Goal: Task Accomplishment & Management: Complete application form

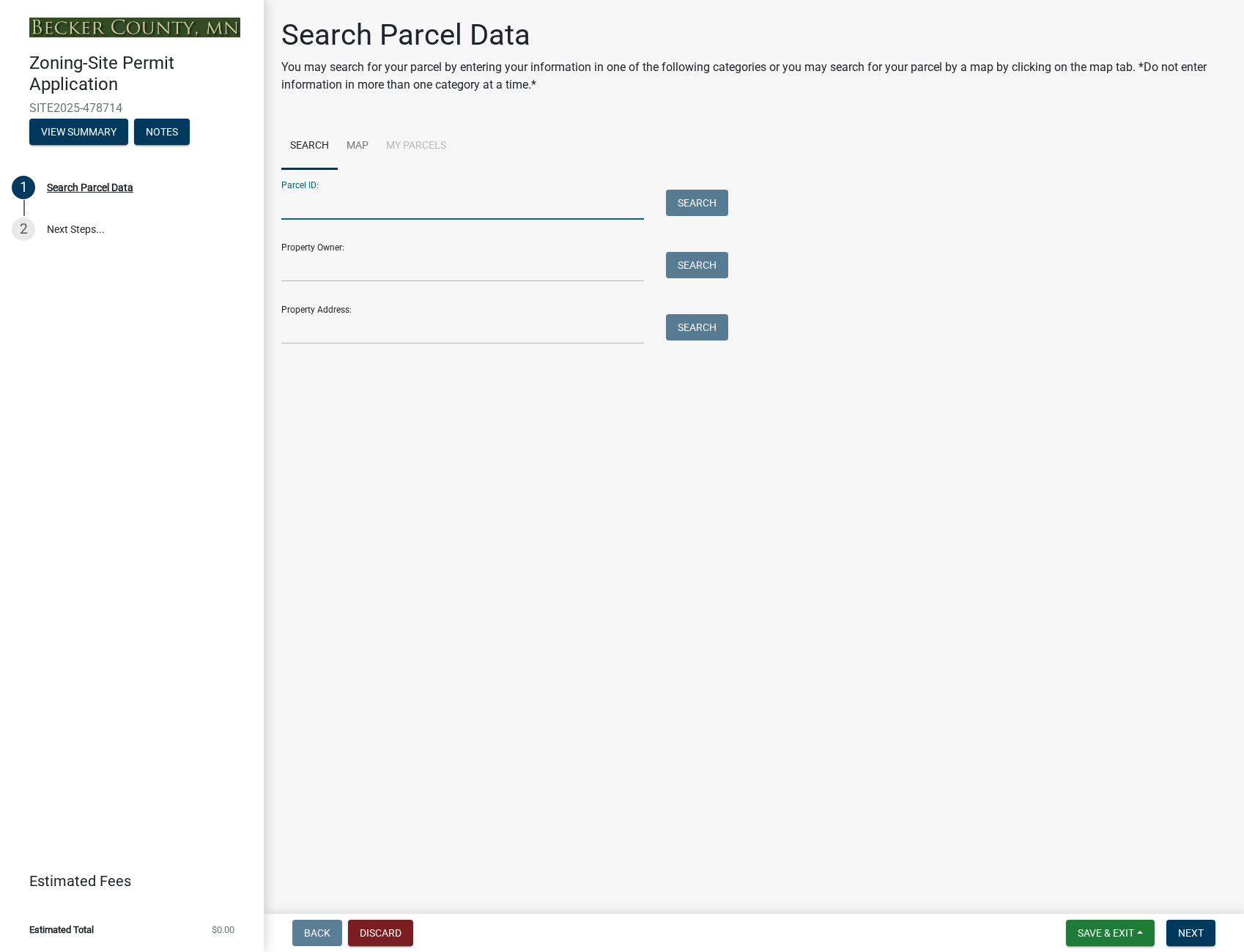
click at [306, 205] on input "Parcel ID:" at bounding box center [463, 205] width 363 height 30
type input "28.0100.000"
type input "EdgeWater Pines LLC"
type input "[STREET_ADDRESS]"
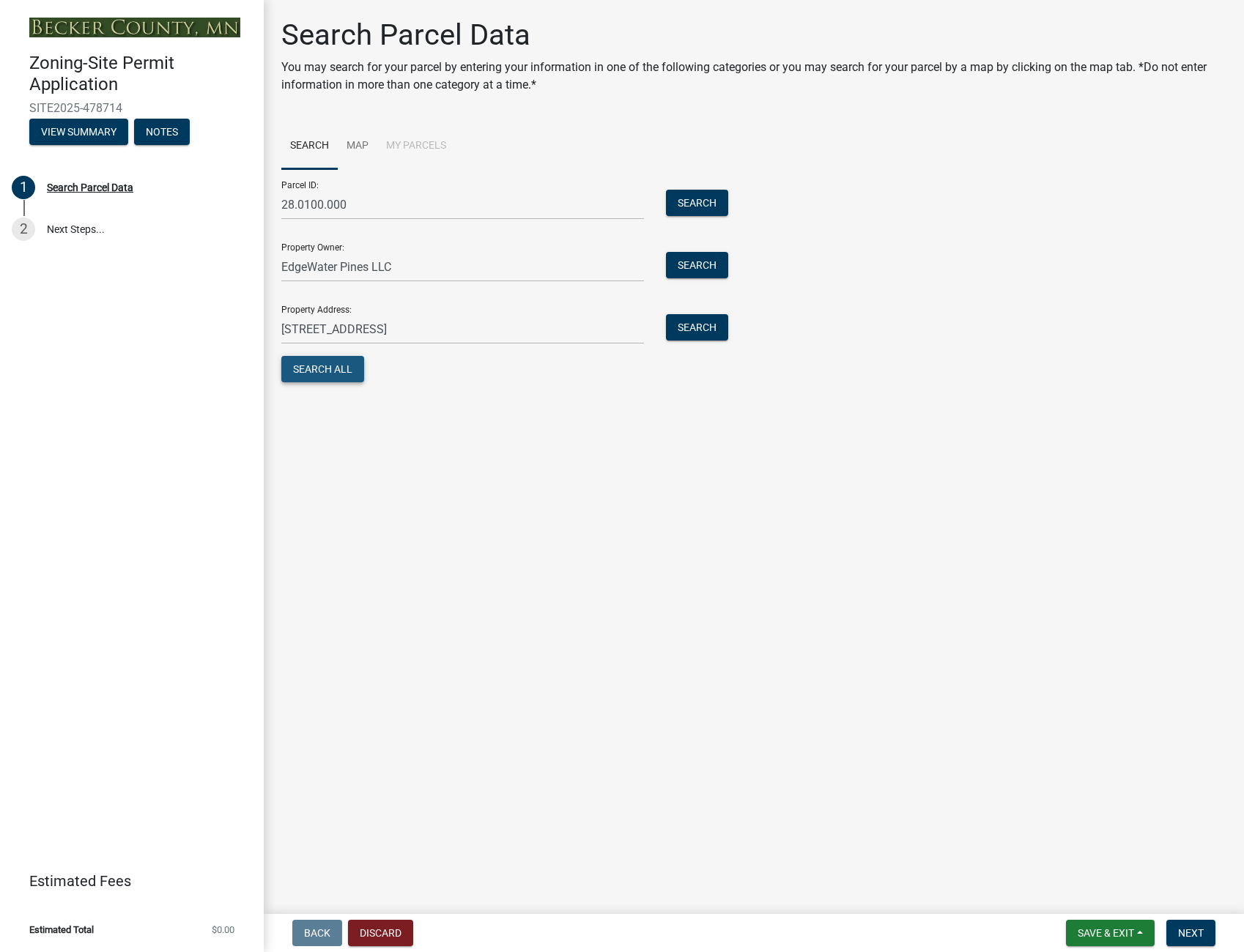
click at [312, 363] on button "Search All" at bounding box center [323, 369] width 83 height 26
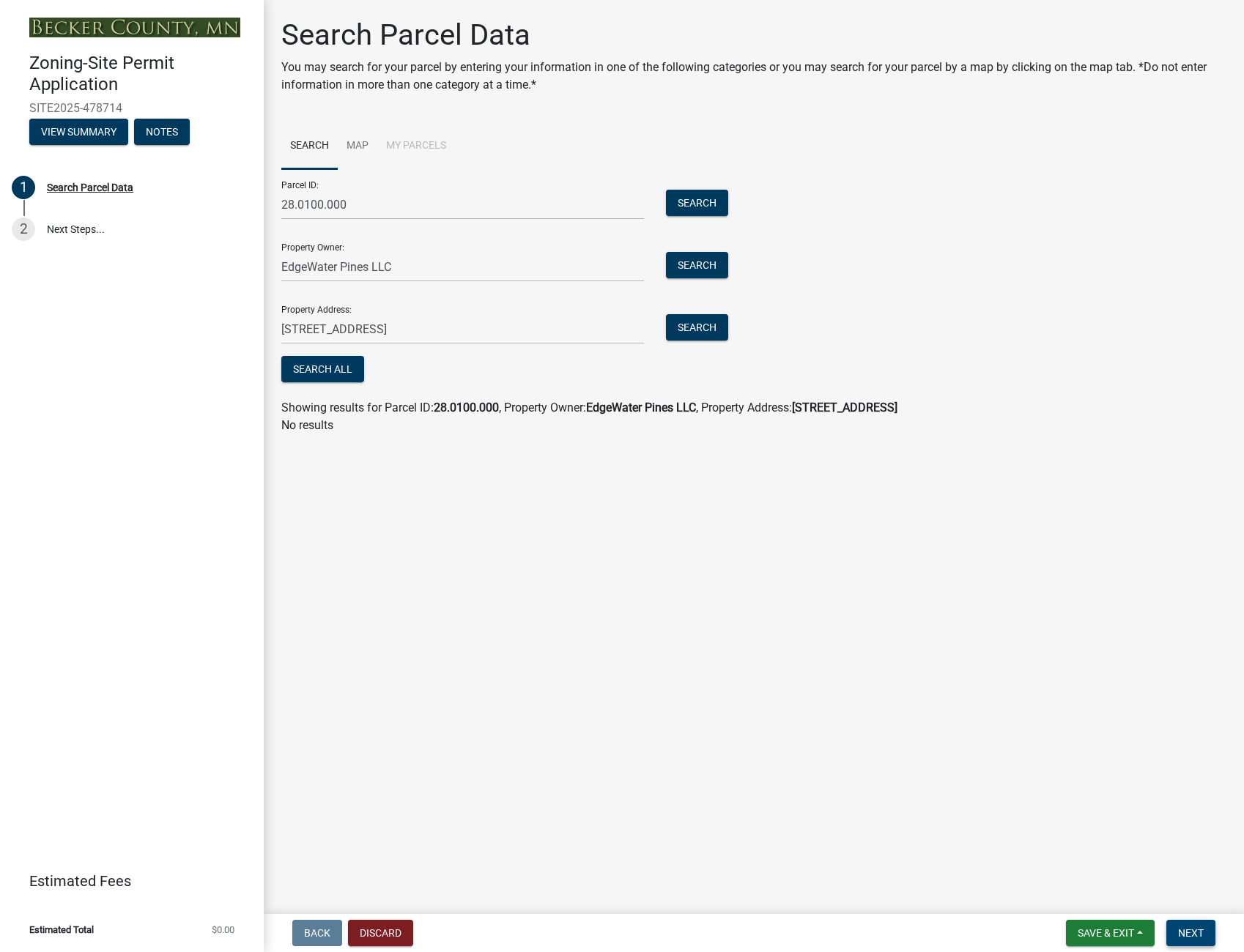
click at [1193, 927] on span "Next" at bounding box center [1191, 933] width 26 height 12
click at [1189, 927] on span "Next" at bounding box center [1191, 933] width 26 height 12
click at [354, 197] on input "28.0100.000" at bounding box center [463, 205] width 363 height 30
click at [704, 197] on button "Search" at bounding box center [697, 202] width 62 height 26
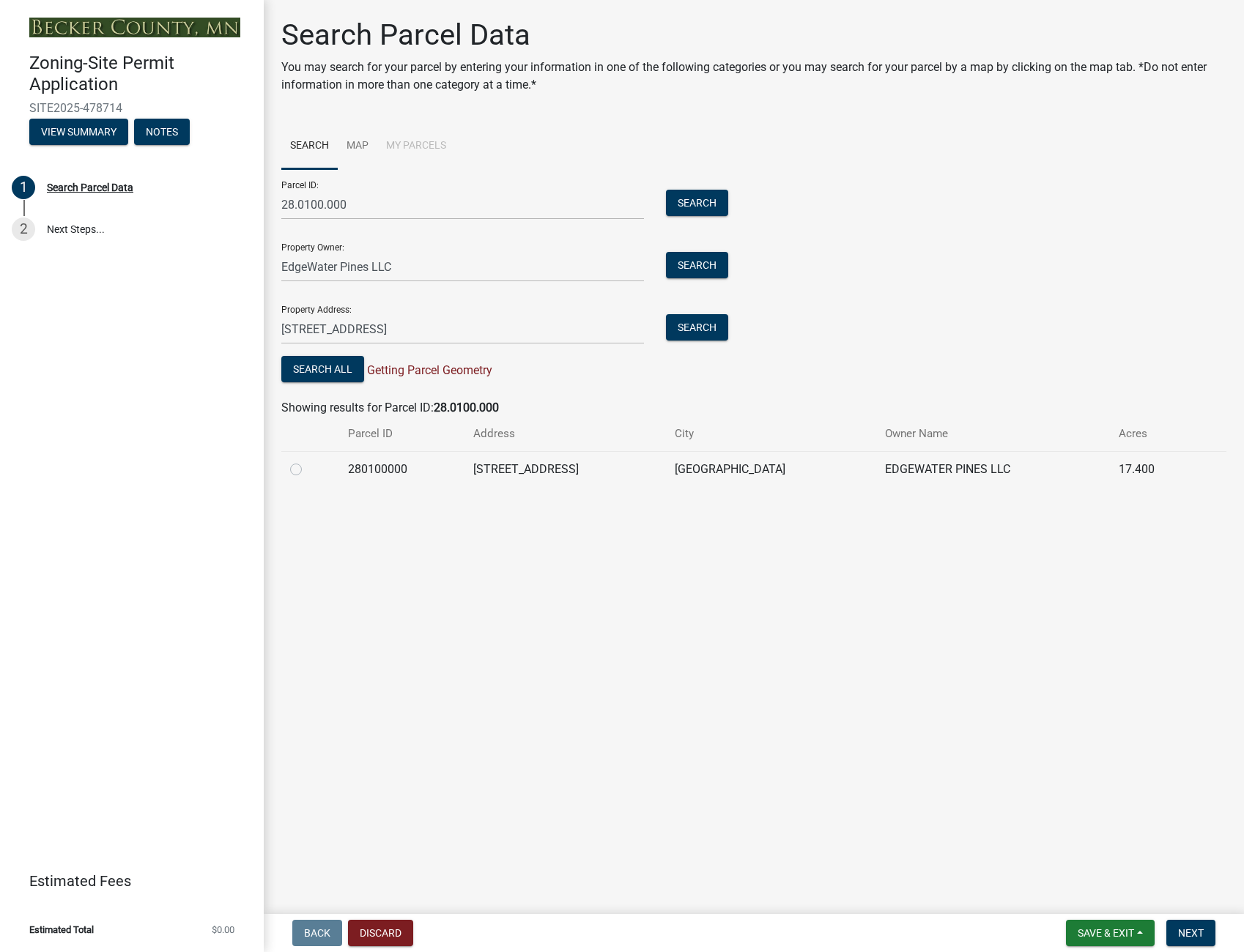
click at [308, 461] on label at bounding box center [308, 461] width 0 height 0
click at [308, 468] on input "radio" at bounding box center [312, 465] width 10 height 10
radio input "true"
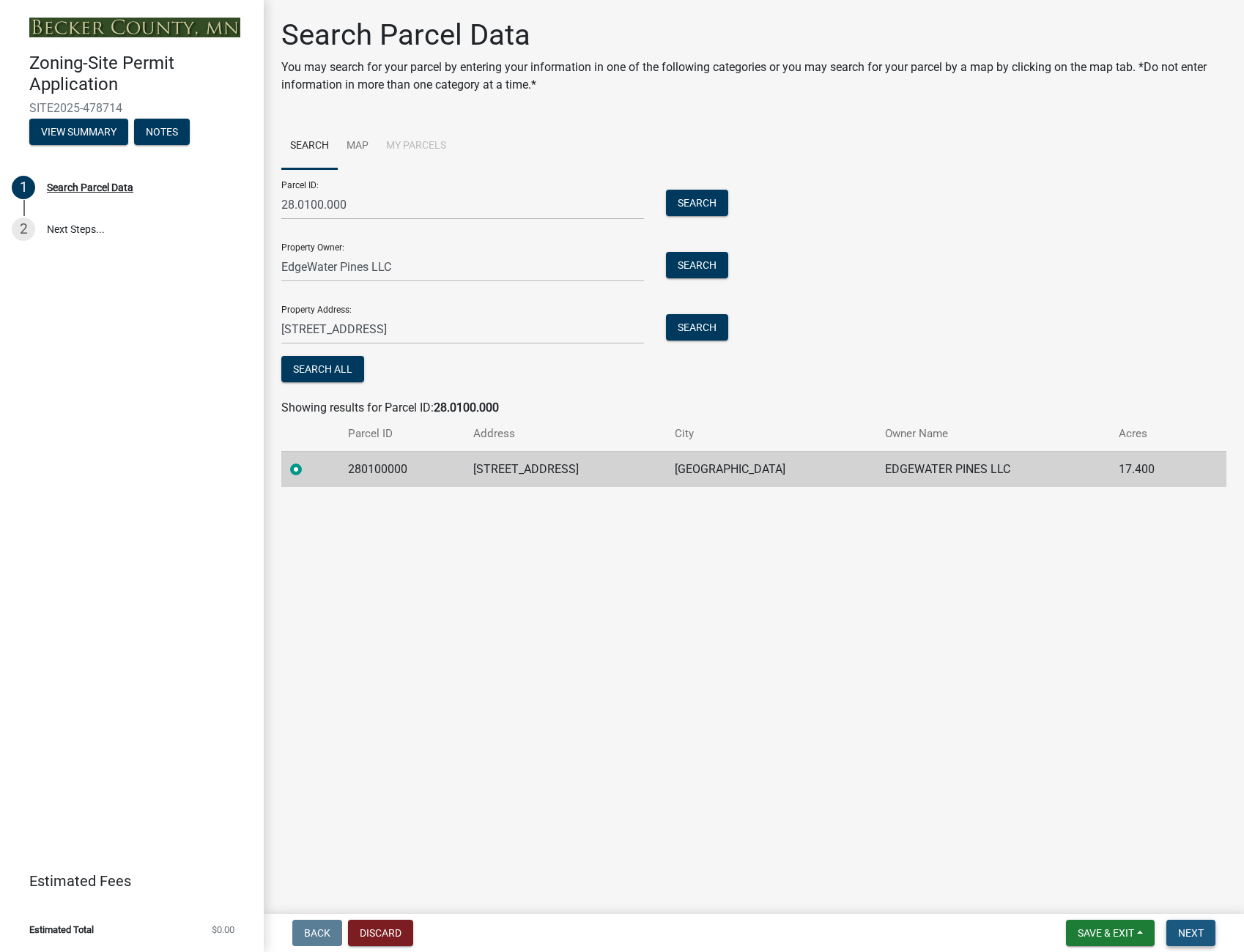
click at [1185, 927] on span "Next" at bounding box center [1191, 933] width 26 height 12
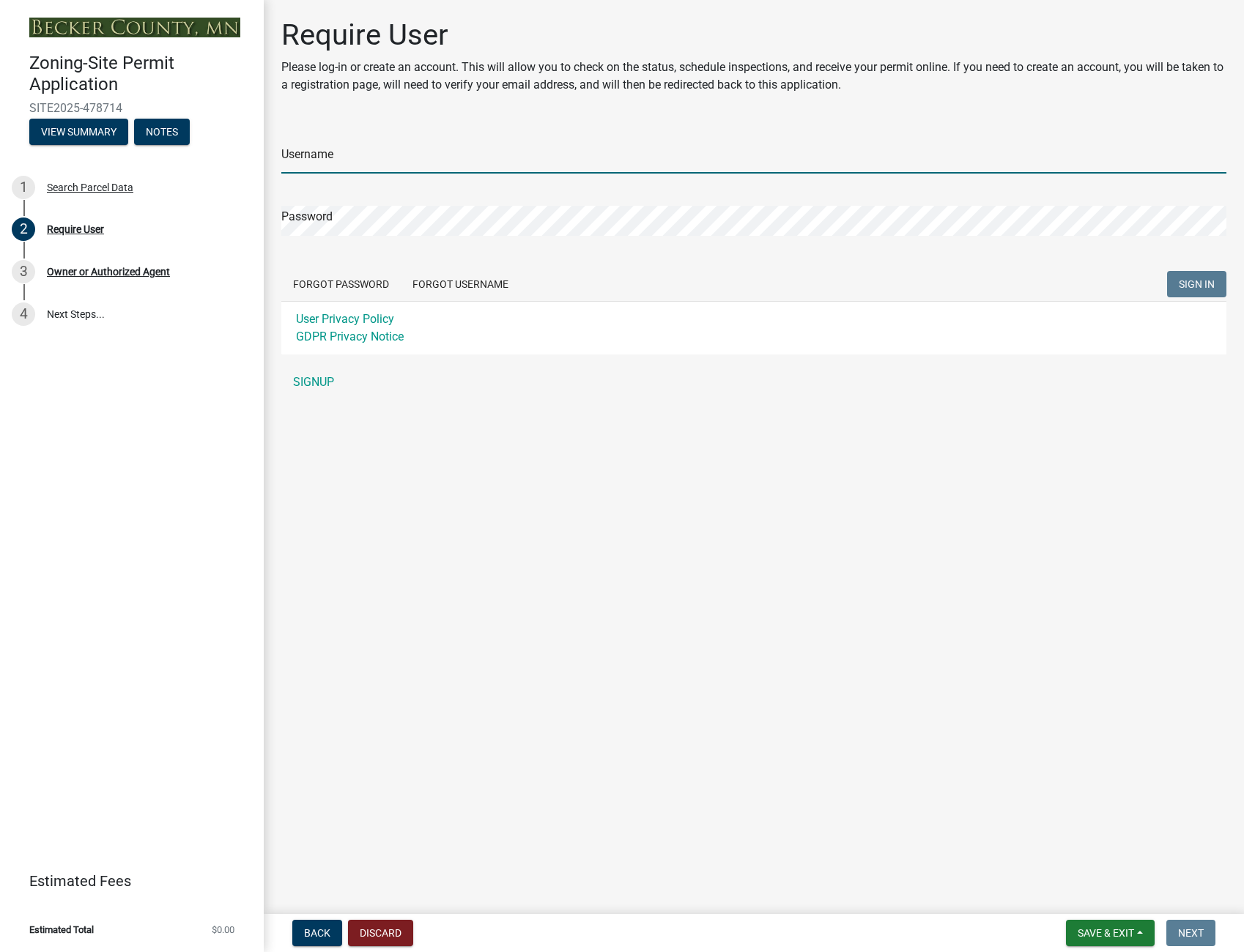
type input "jhthompson"
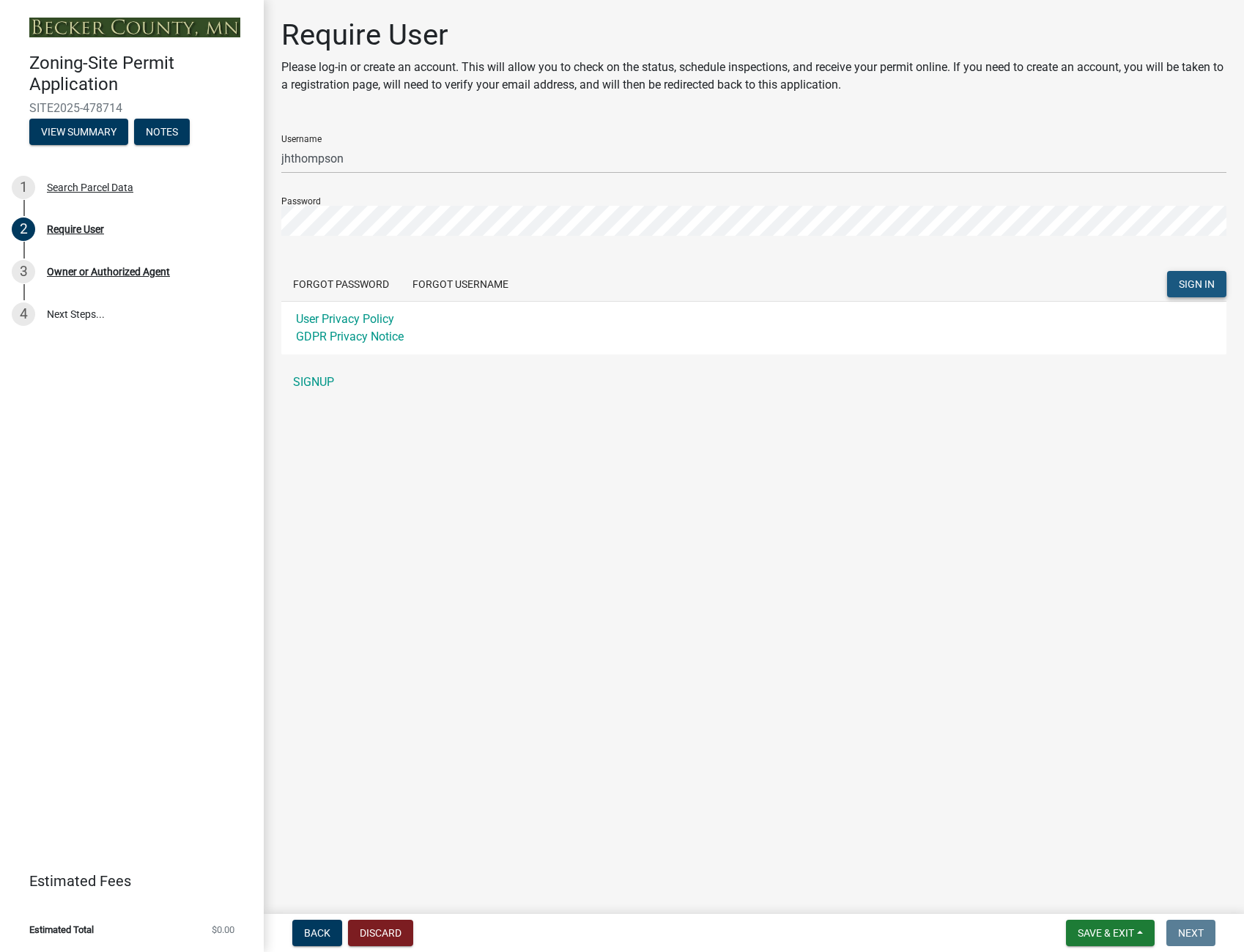
click at [1195, 278] on span "SIGN IN" at bounding box center [1197, 284] width 36 height 12
click at [1198, 276] on button "SIGN IN" at bounding box center [1196, 284] width 59 height 26
click at [321, 493] on main "Require User Please log-in or create an account. This will allow you to check o…" at bounding box center [753, 454] width 980 height 908
click at [233, 230] on div "Zoning-Site Permit Application SITE2025-478714 View Summary Notes 1 Search Parc…" at bounding box center [622, 476] width 1244 height 952
click at [1206, 284] on span "SIGN IN" at bounding box center [1197, 284] width 36 height 12
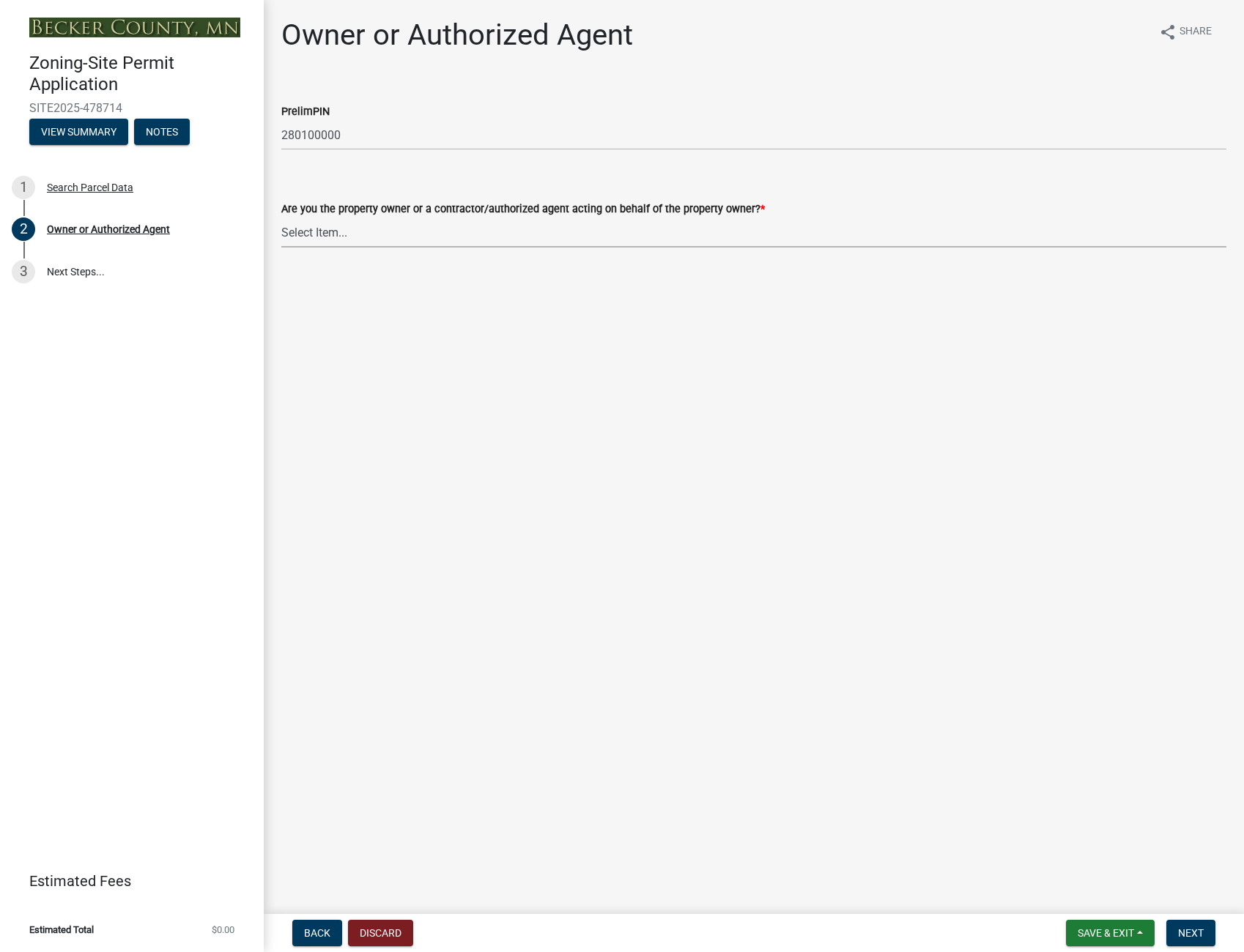
click at [382, 228] on select "Select Item... Property Owner Authorized Agent" at bounding box center [753, 233] width 944 height 30
click at [281, 217] on select "Select Item... Property Owner Authorized Agent" at bounding box center [753, 233] width 944 height 30
select select "3c674549-ed69-405f-b795-9fa3f7d47d9d"
click at [1191, 929] on span "Next" at bounding box center [1191, 933] width 26 height 12
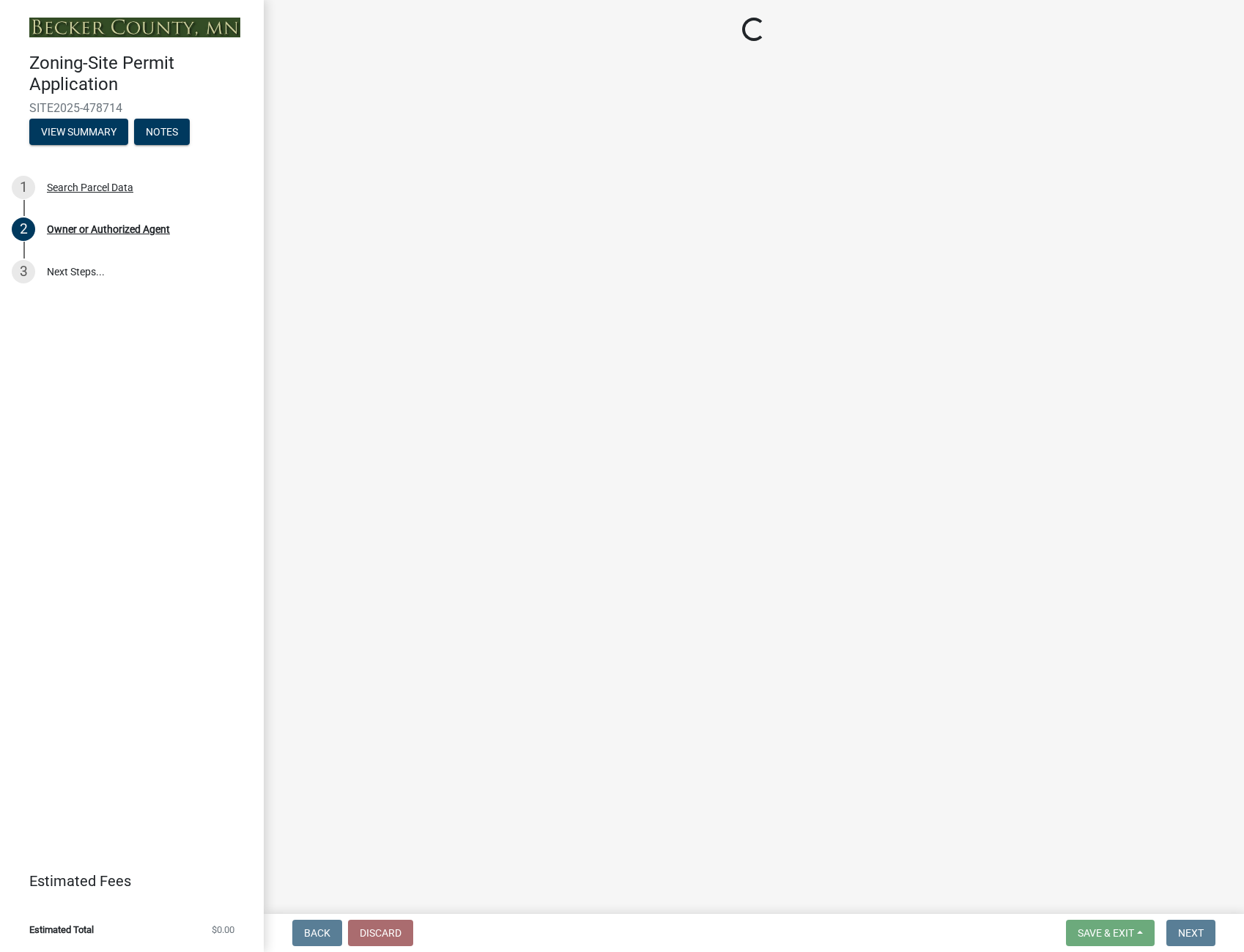
select select "9a801f8d-6fe7-4b43-b097-b8e07a42bfaf"
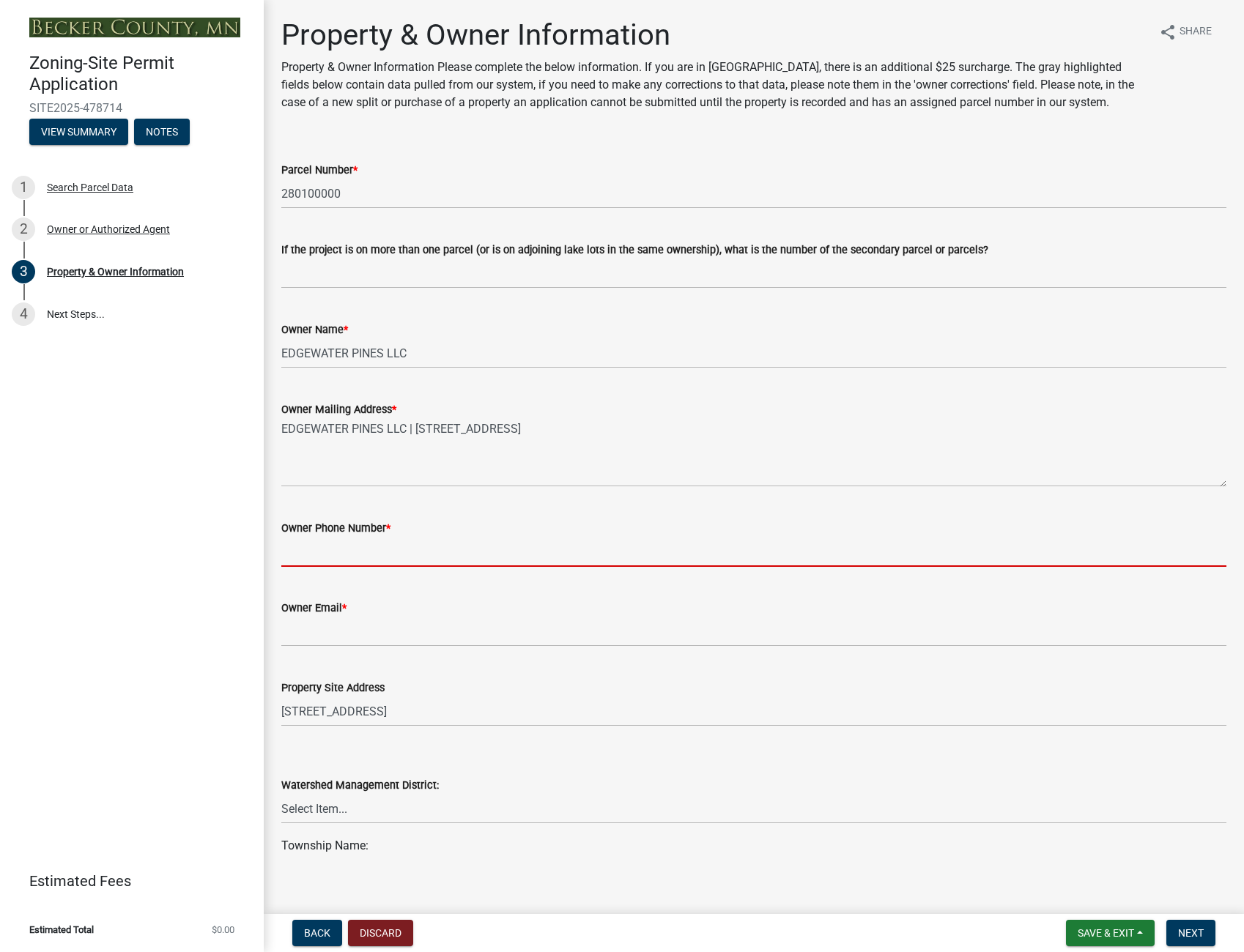
click at [331, 553] on input "Owner Phone Number *" at bounding box center [753, 552] width 944 height 30
type input "2188492742"
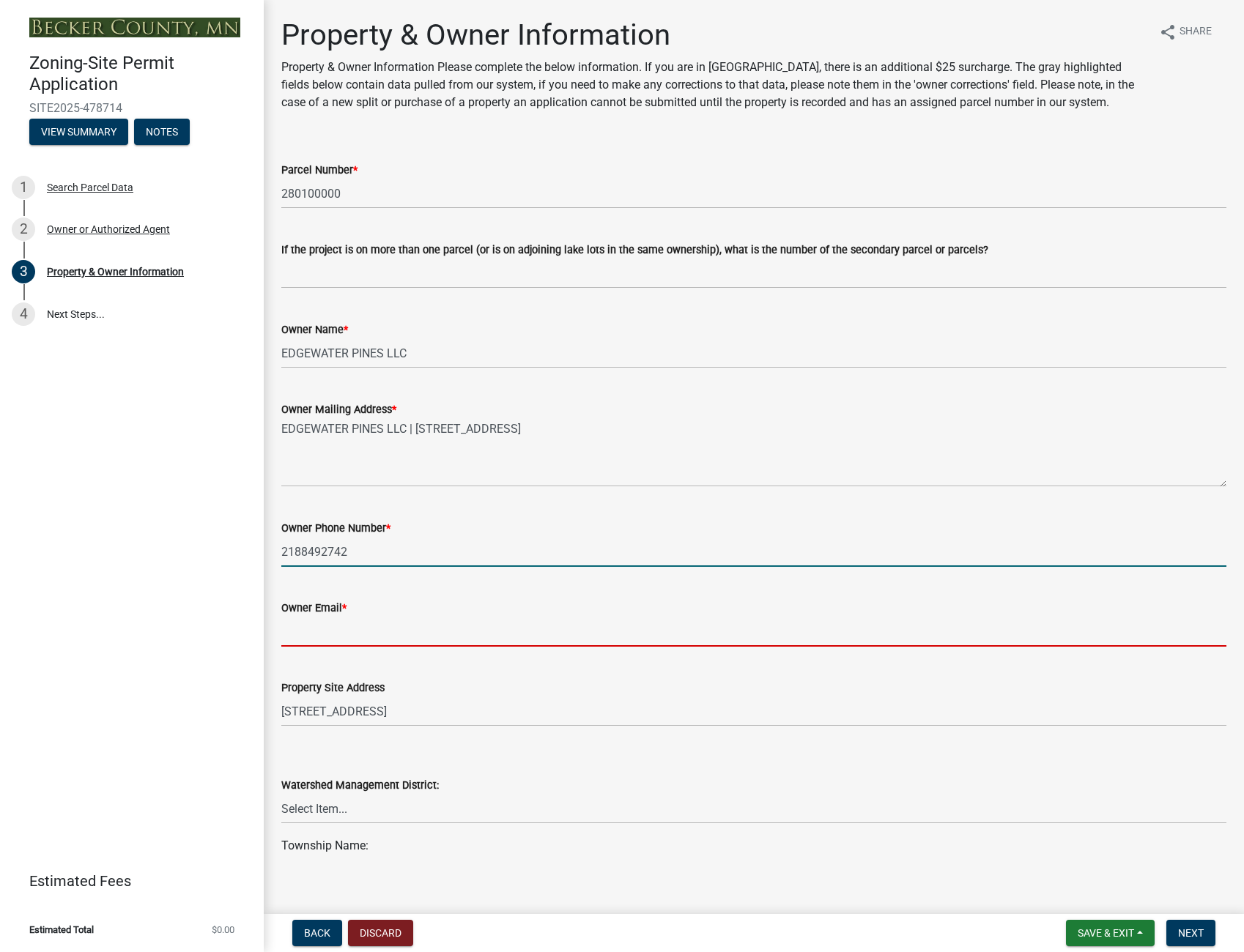
type input "[PERSON_NAME][EMAIL_ADDRESS][PERSON_NAME][DOMAIN_NAME]"
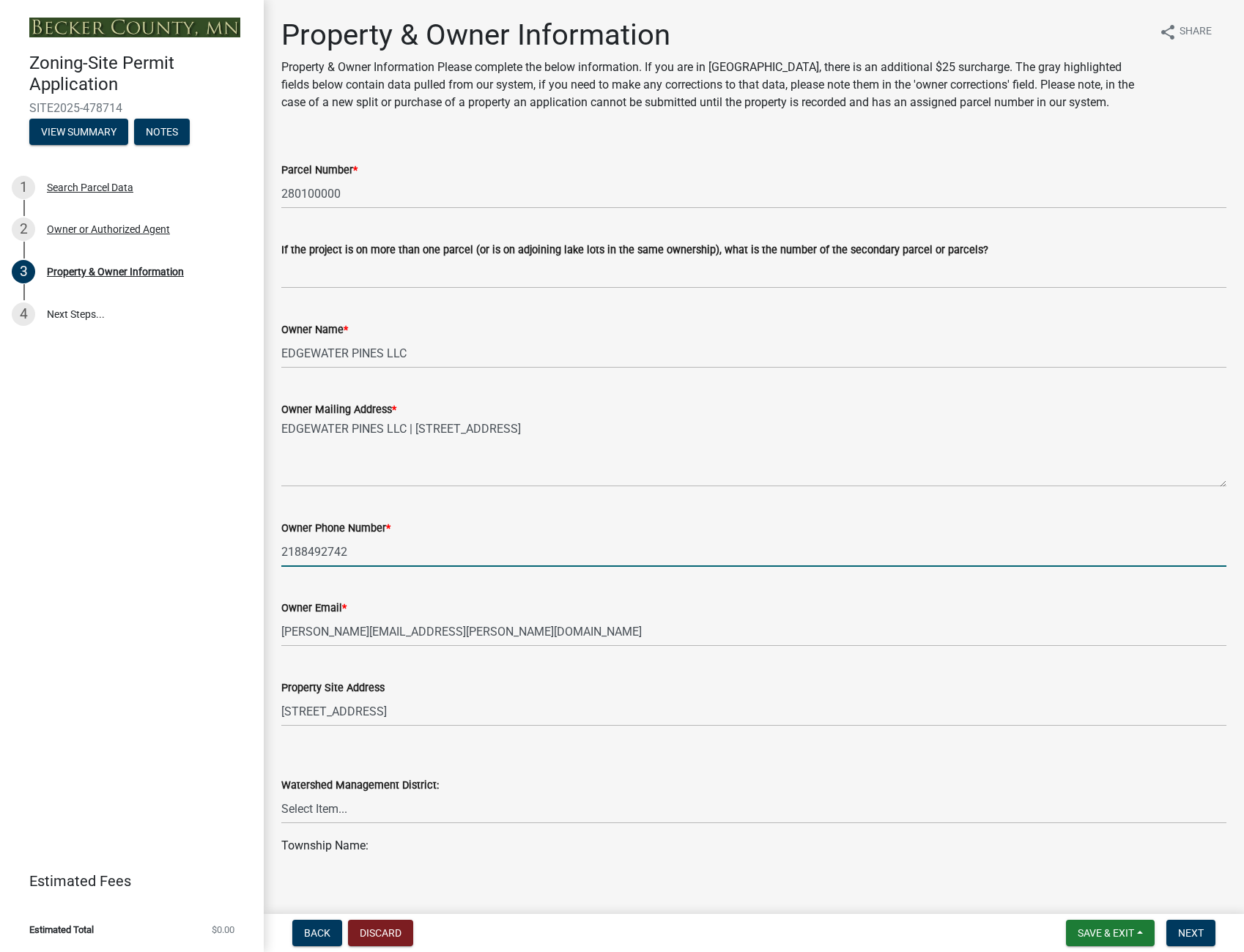
scroll to position [147, 0]
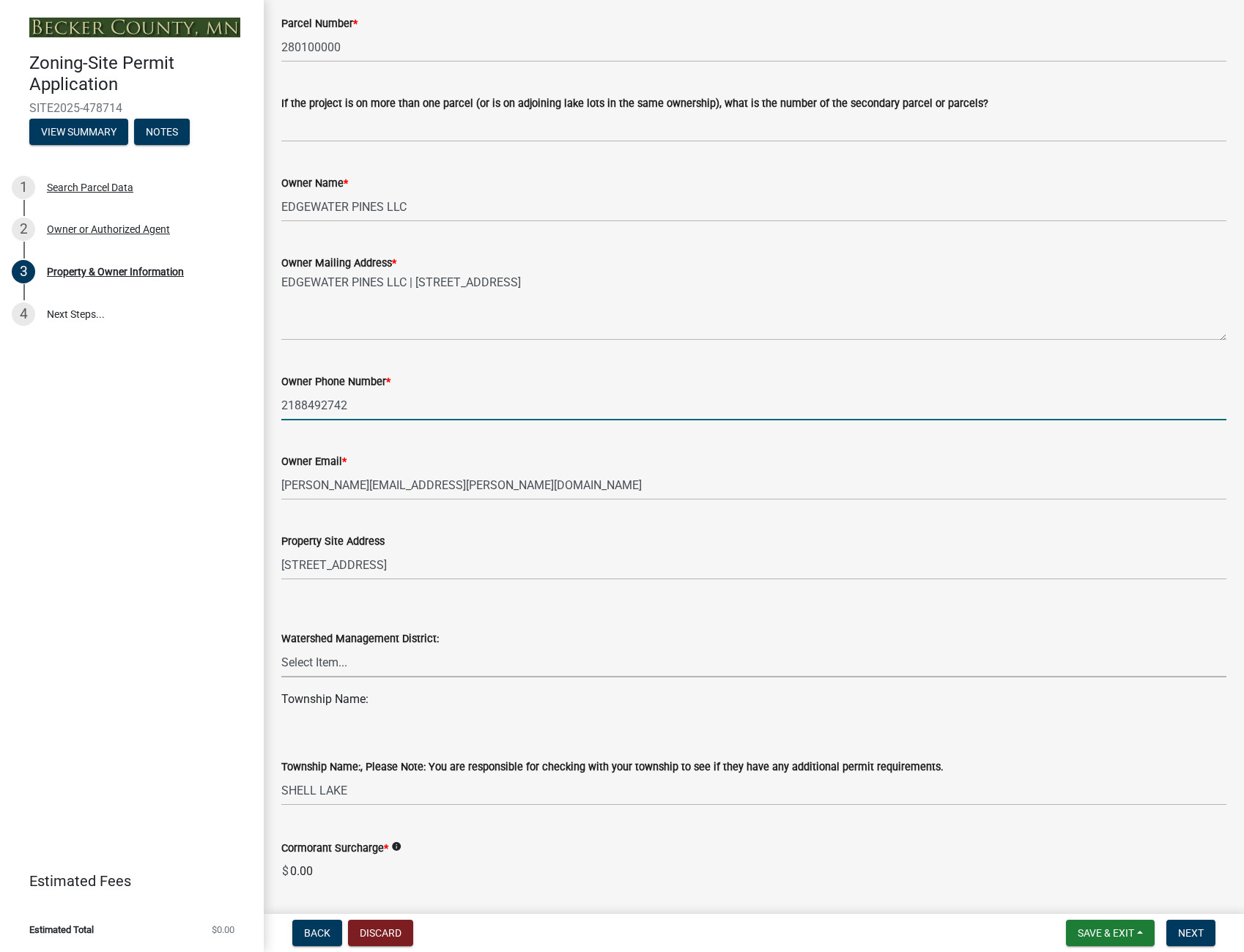
click at [323, 662] on select "Select Item... PELICAN RIVER WTRSHD BUFFALO WATERSHED CORMORANT WATERSHED WILD …" at bounding box center [753, 662] width 944 height 30
click at [323, 661] on select "Select Item... PELICAN RIVER WTRSHD BUFFALO WATERSHED CORMORANT WATERSHED WILD …" at bounding box center [753, 662] width 944 height 30
click at [319, 658] on select "Select Item... PELICAN RIVER WTRSHD BUFFALO WATERSHED CORMORANT WATERSHED WILD …" at bounding box center [753, 662] width 944 height 30
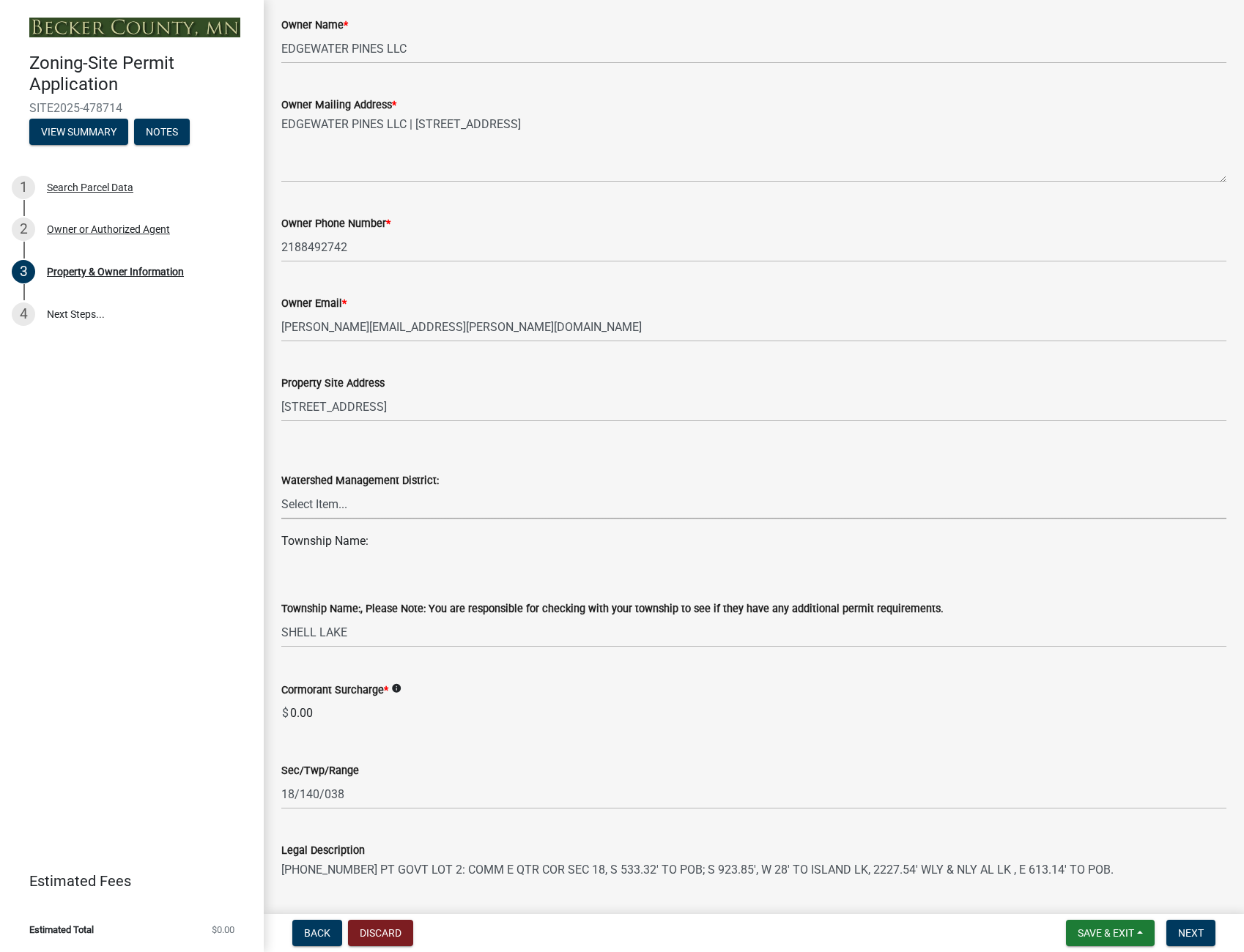
scroll to position [367, 0]
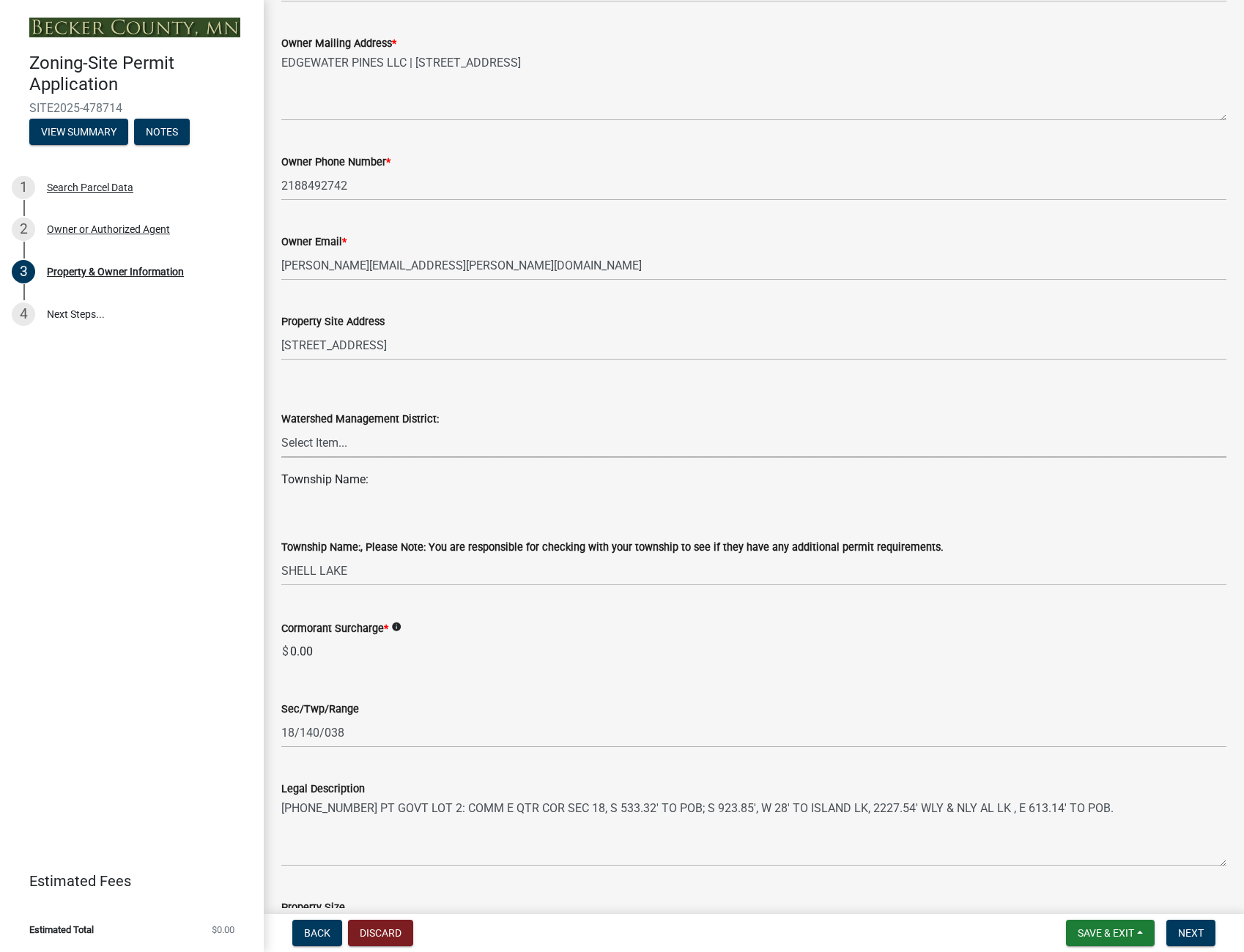
click at [360, 436] on select "Select Item... PELICAN RIVER WTRSHD BUFFALO WATERSHED CORMORANT WATERSHED WILD …" at bounding box center [753, 443] width 944 height 30
click at [316, 446] on select "Select Item... PELICAN RIVER WTRSHD BUFFALO WATERSHED CORMORANT WATERSHED WILD …" at bounding box center [753, 443] width 944 height 30
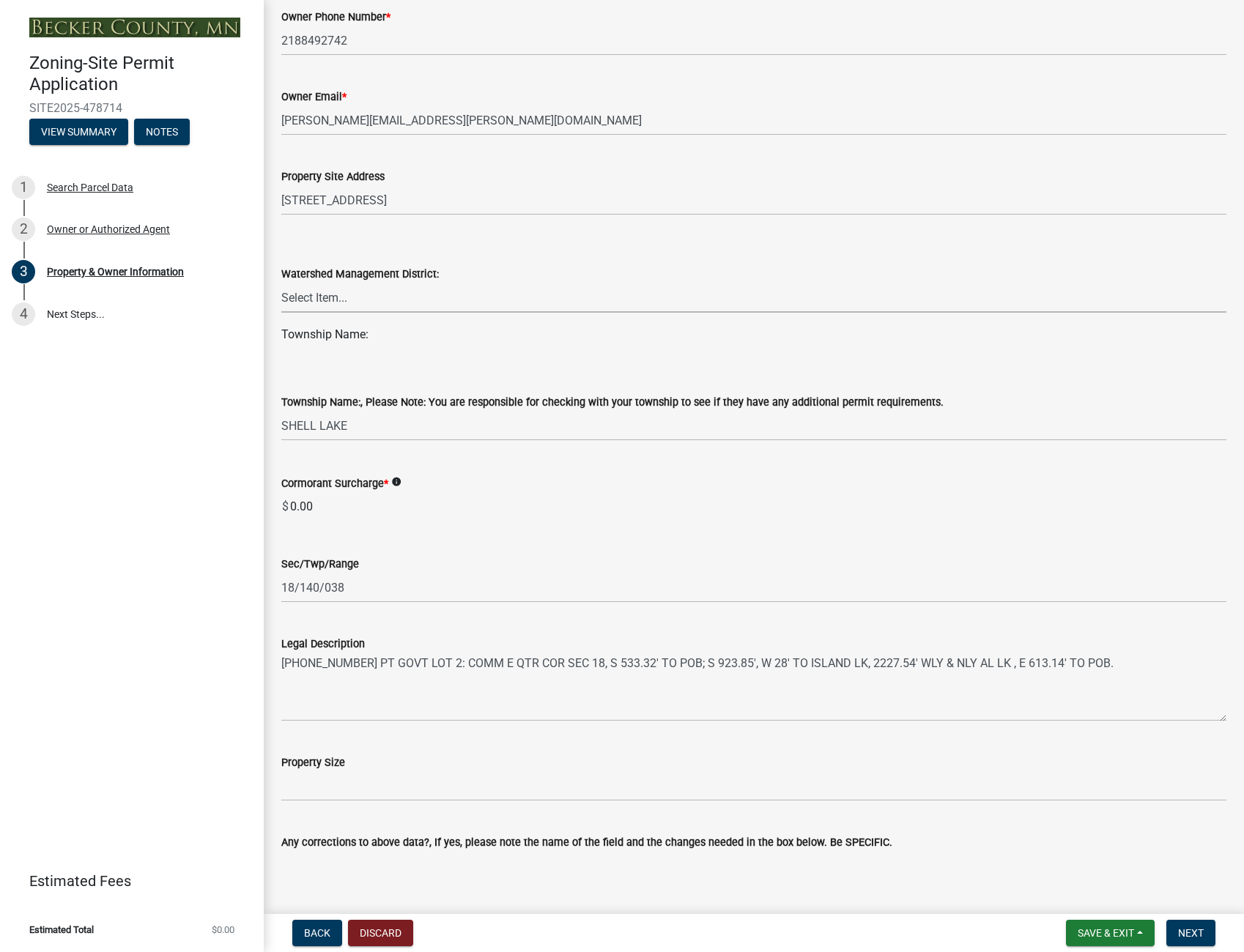
scroll to position [512, 0]
click at [306, 779] on input "Property Size" at bounding box center [753, 785] width 944 height 30
type input "68,400 sq ft"
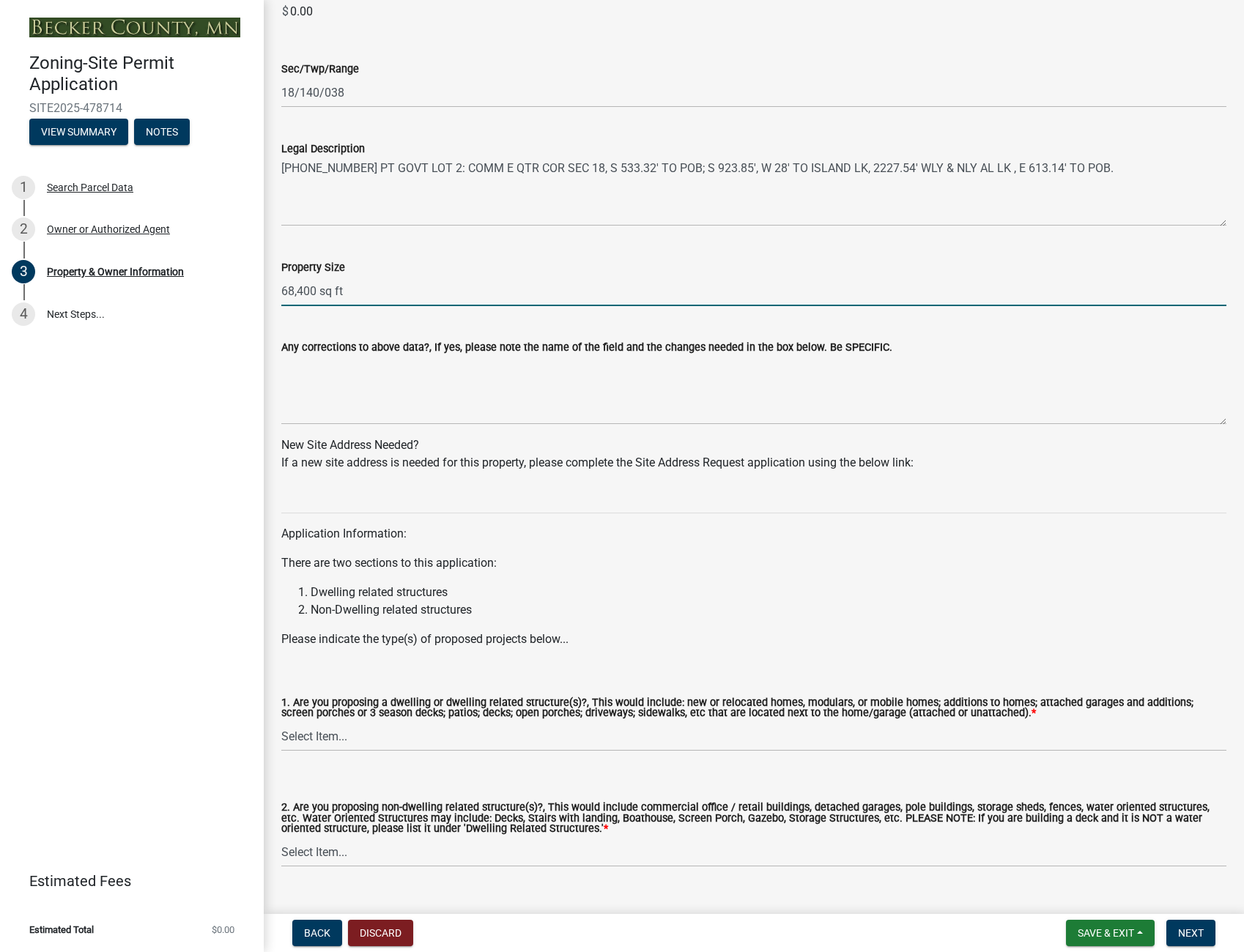
scroll to position [1026, 0]
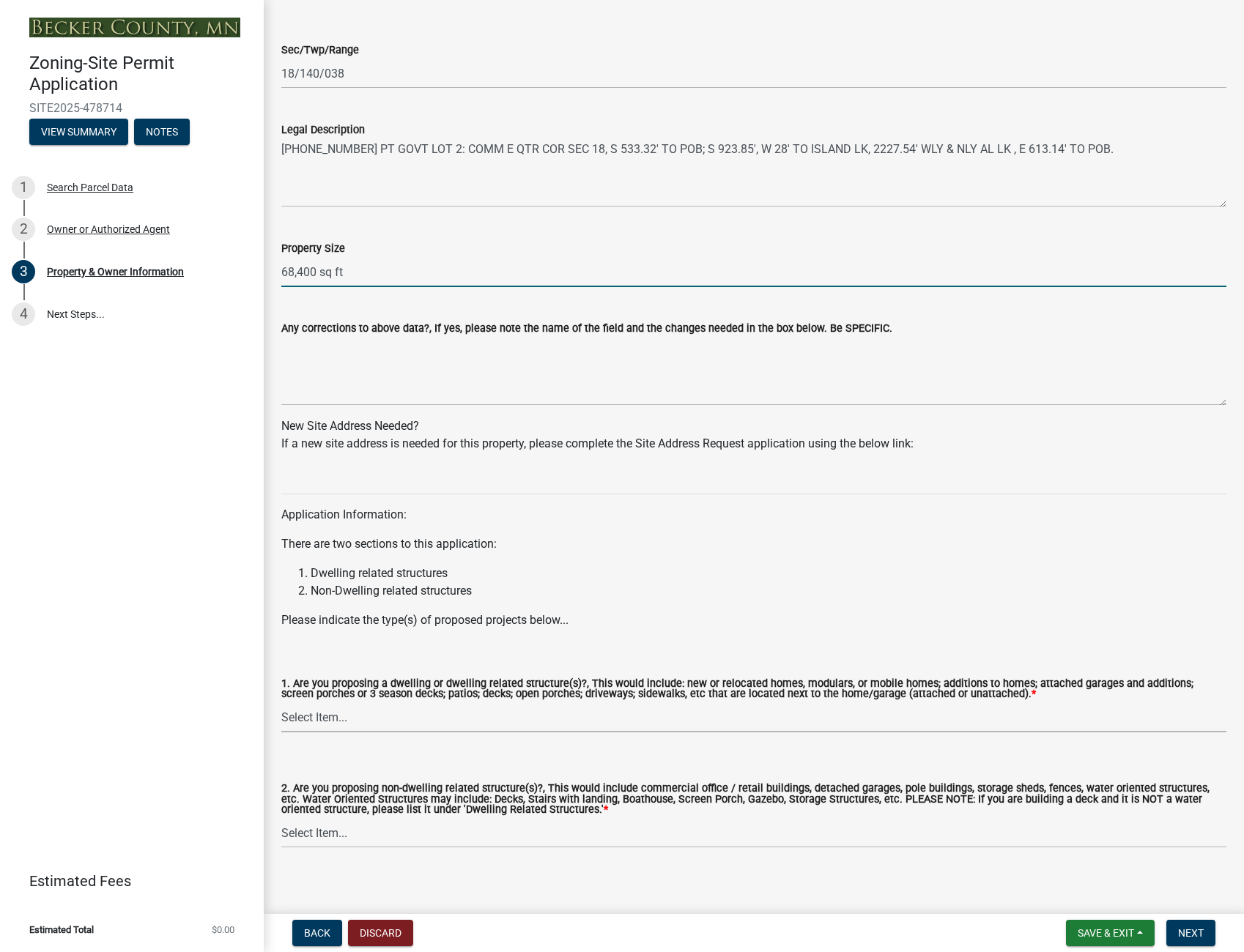
click at [357, 719] on select "Select Item... Yes No" at bounding box center [753, 717] width 944 height 30
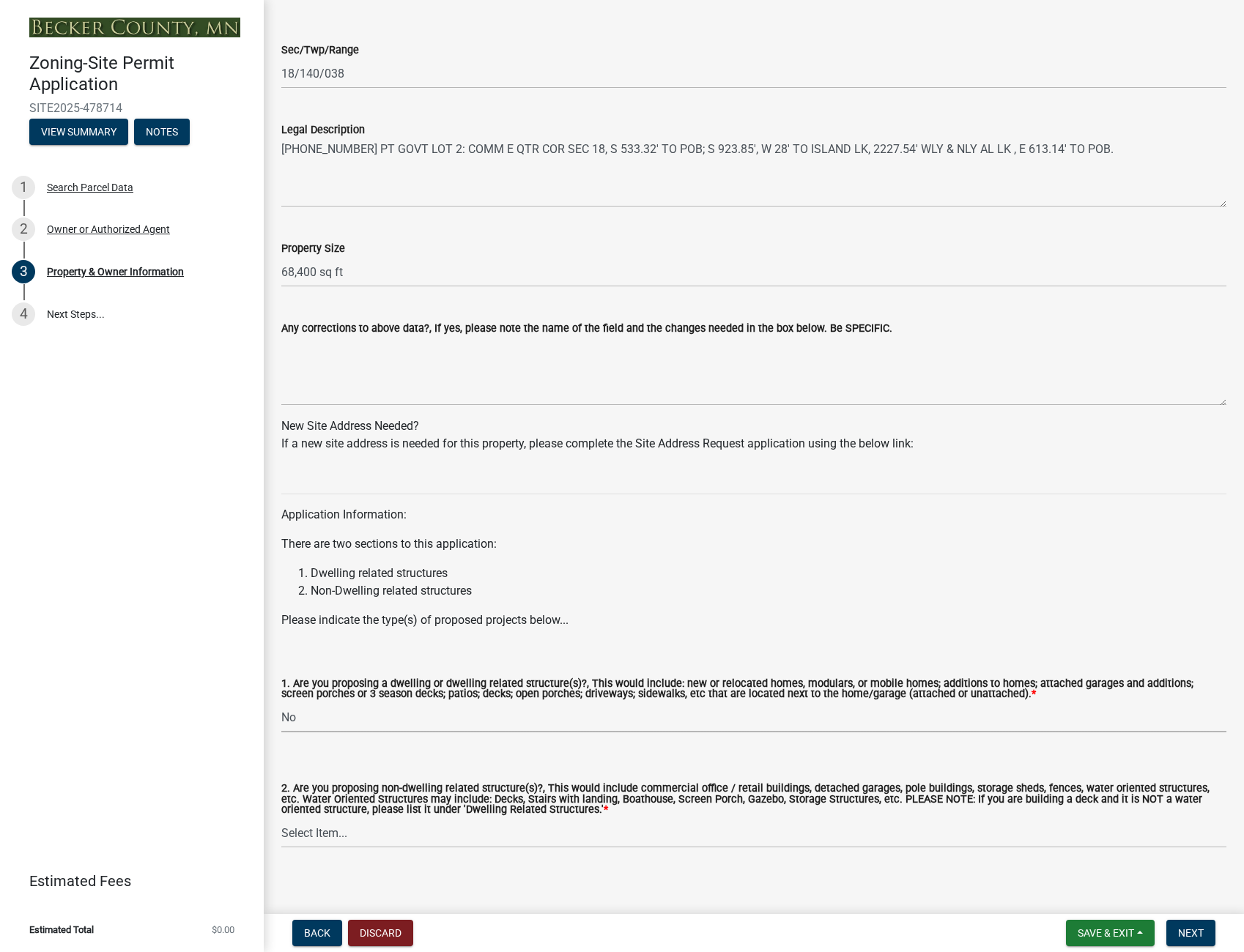
click at [281, 702] on select "Select Item... Yes No" at bounding box center [753, 717] width 944 height 30
select select "fcf6d223-6c57-4dc5-b63a-a94704169022"
click at [290, 832] on select "Select Item... Yes No" at bounding box center [753, 833] width 944 height 30
click at [281, 818] on select "Select Item... Yes No" at bounding box center [753, 833] width 944 height 30
select select "5a5634ed-f11e-4c7b-90e1-096e6cfd17b9"
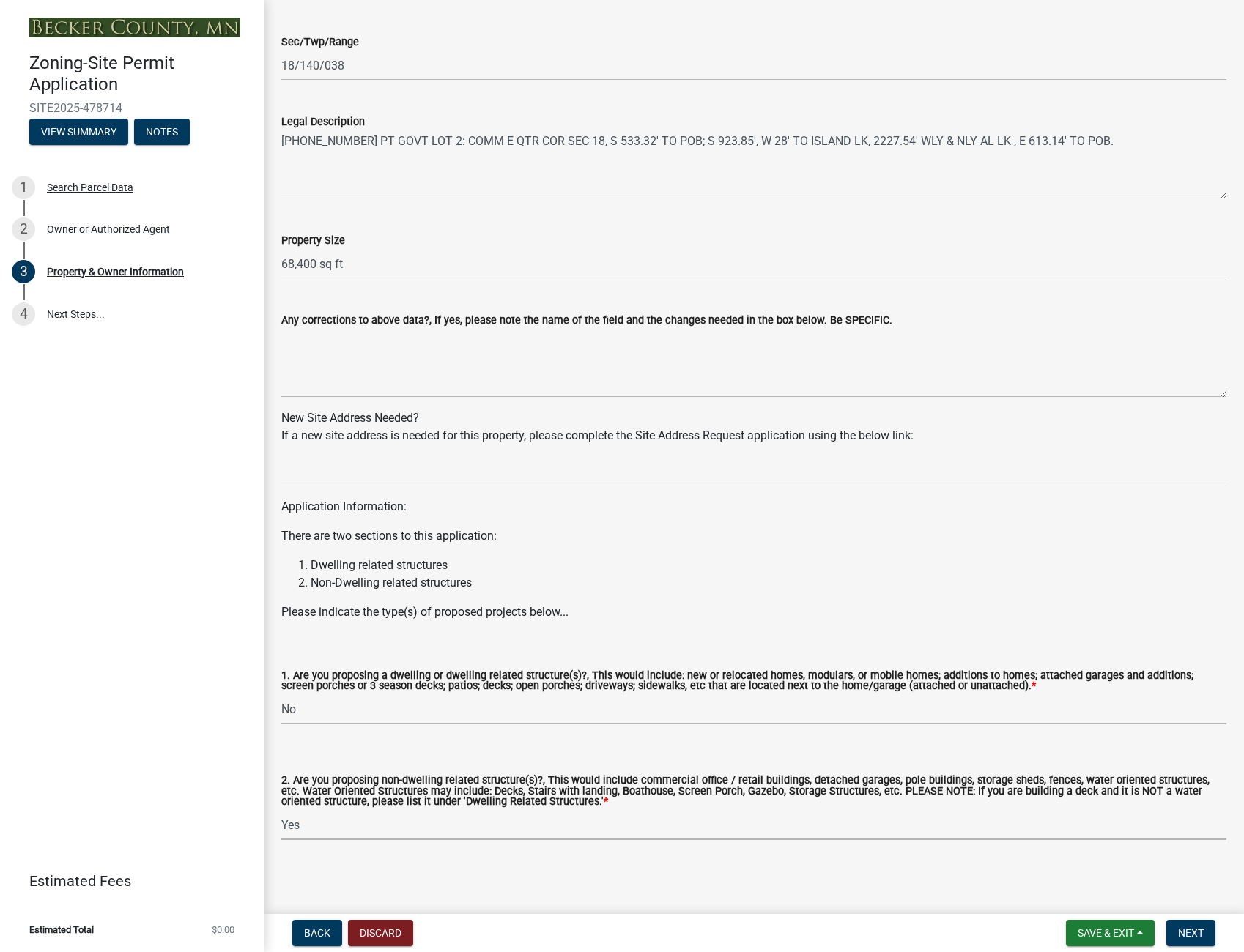
scroll to position [1036, 0]
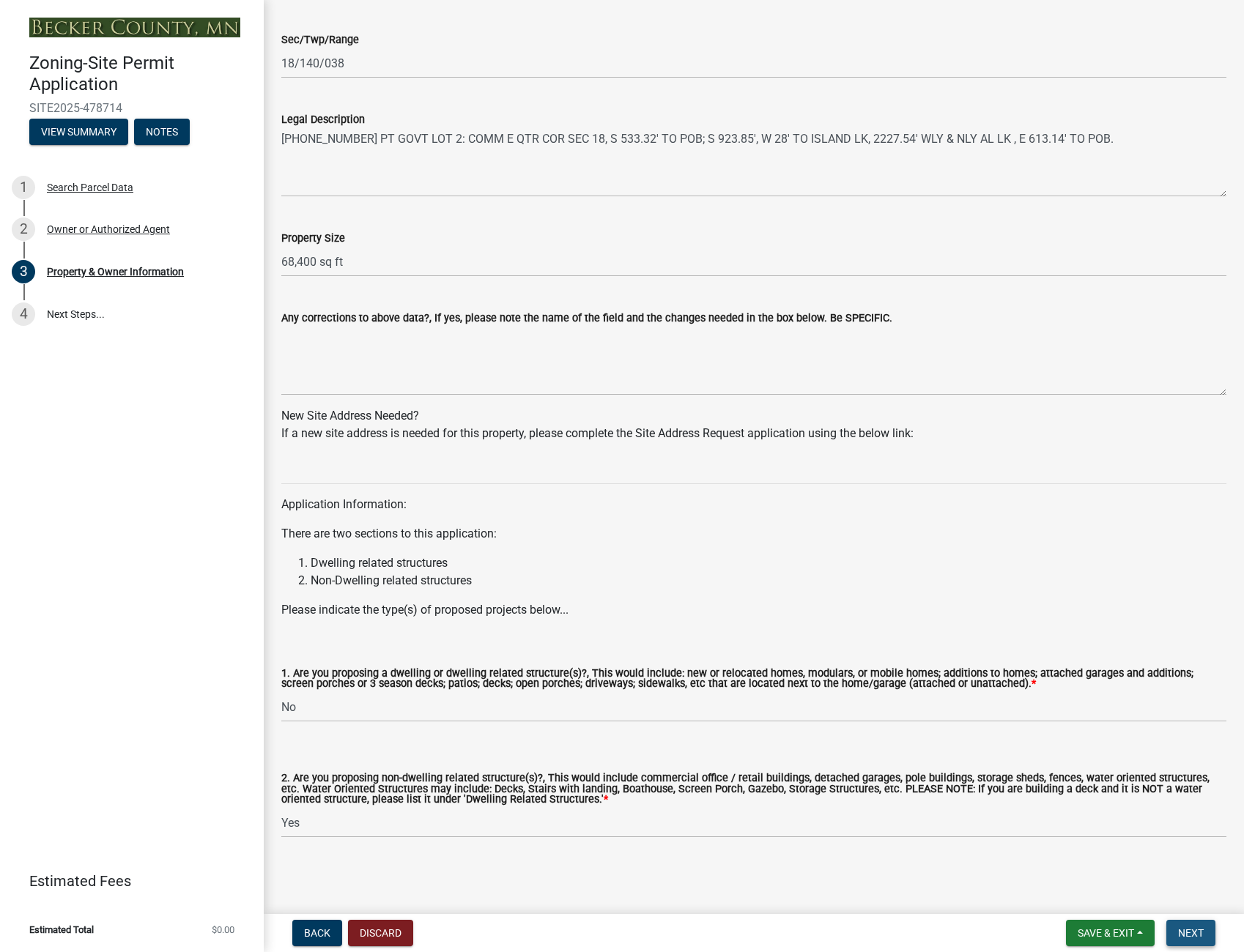
click at [1189, 926] on button "Next" at bounding box center [1190, 932] width 49 height 26
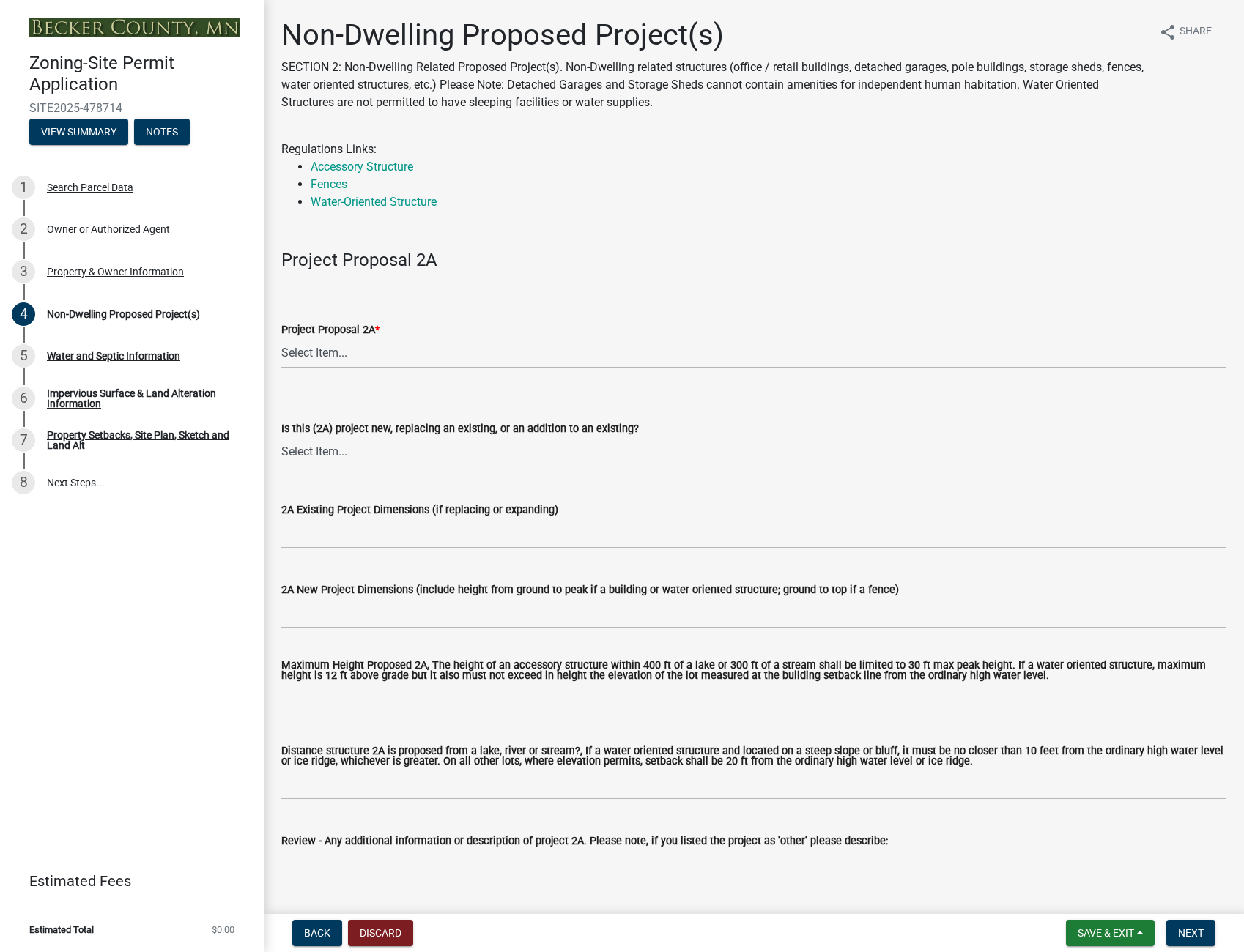
click at [325, 351] on select "Select Item... N/A Commercial Office/Retail Building Detached Garage Pole Build…" at bounding box center [753, 354] width 944 height 30
click at [281, 339] on select "Select Item... N/A Commercial Office/Retail Building Detached Garage Pole Build…" at bounding box center [753, 354] width 944 height 30
select select "273652f8-2357-47c0-90cc-77e373caeeb7"
click at [311, 452] on select "Select Item... New to Property (new or used structure) Relocating/moving existi…" at bounding box center [753, 452] width 944 height 30
click at [281, 437] on select "Select Item... New to Property (new or used structure) Relocating/moving existi…" at bounding box center [753, 452] width 944 height 30
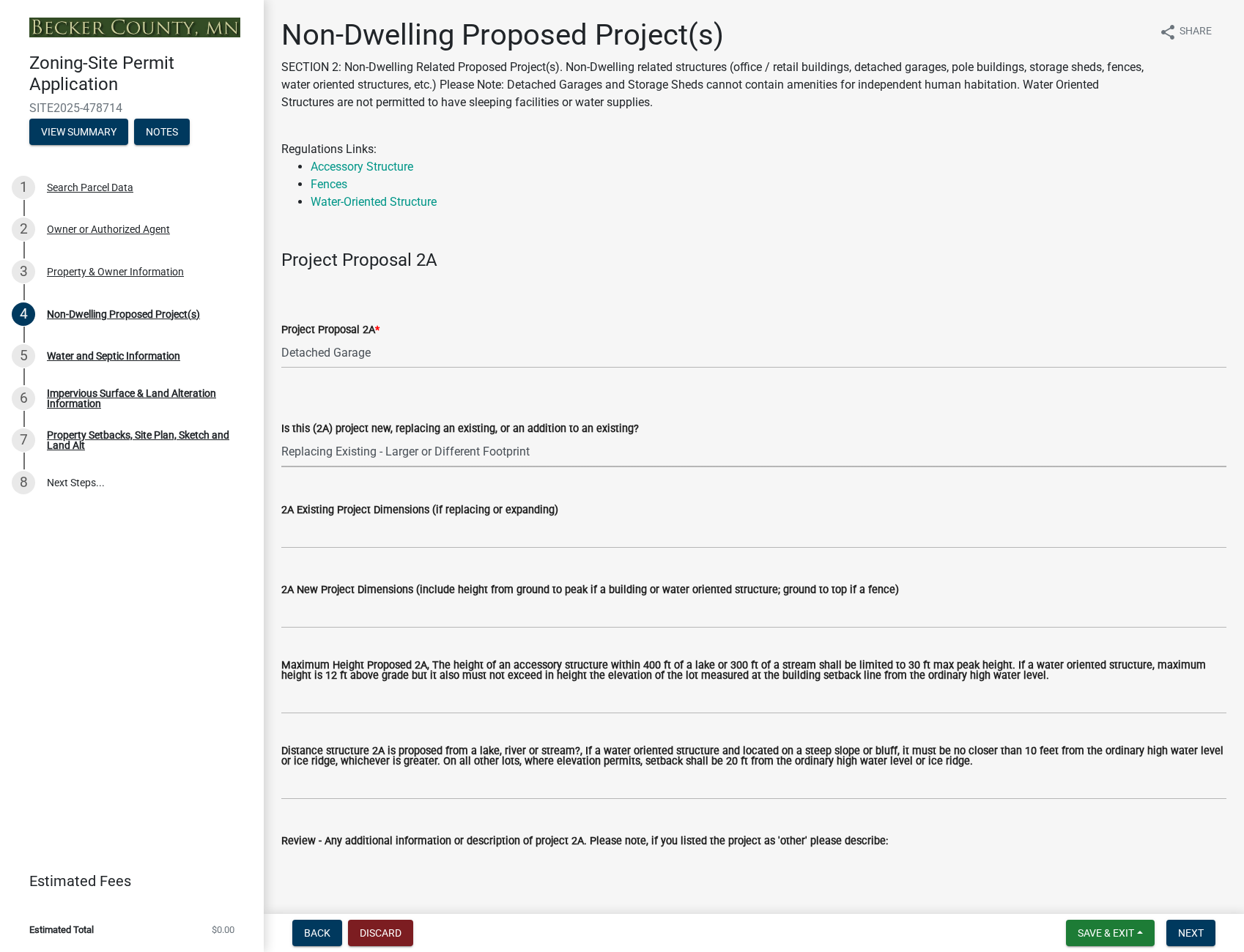
select select "68d85482-c11a-4398-9267-999385c995bf"
click at [287, 534] on input "2A Existing Project Dimensions (if replacing or expanding)" at bounding box center [753, 534] width 944 height 30
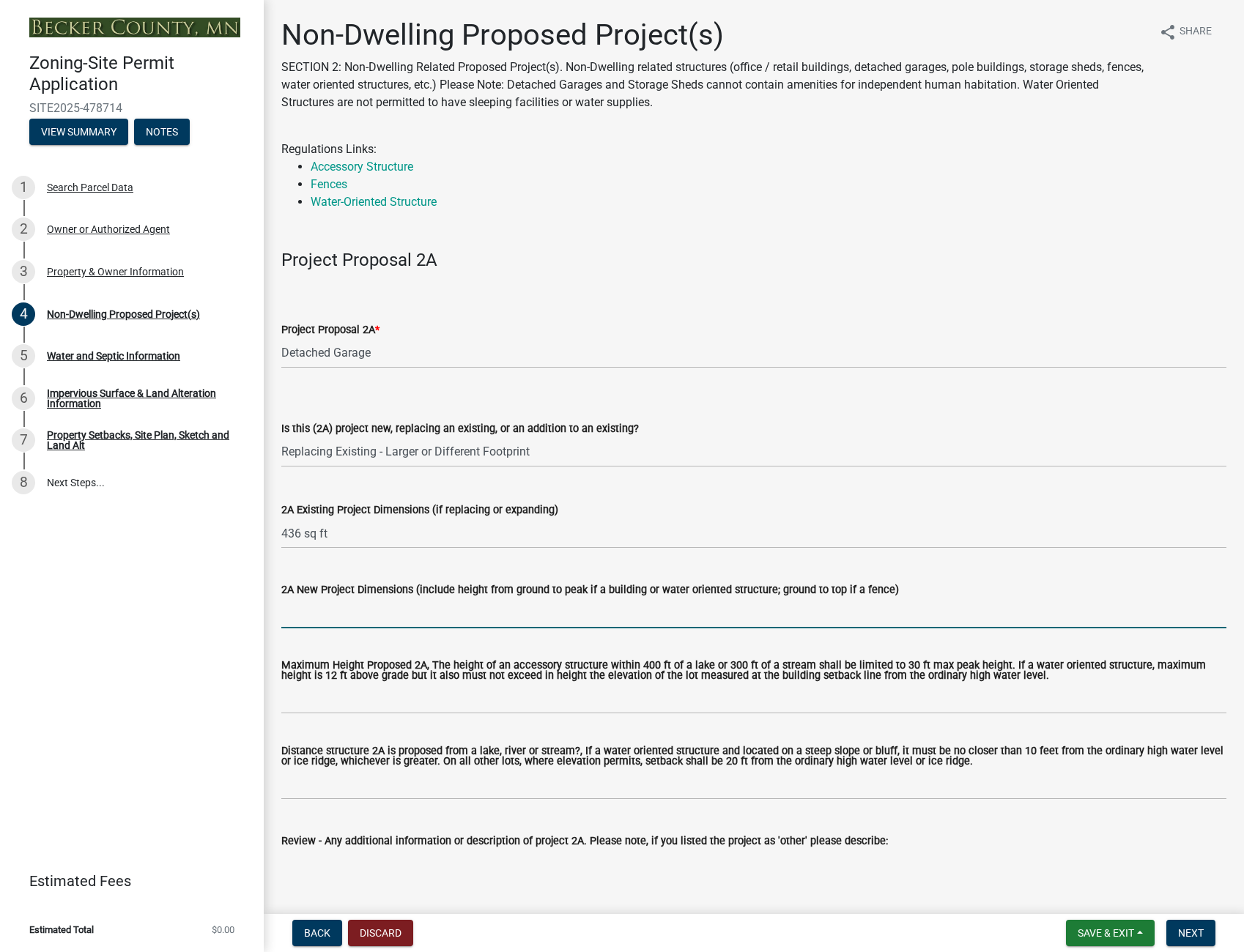
click at [296, 610] on input "2A New Project Dimensions (include height from ground to peak if a building or …" at bounding box center [753, 613] width 944 height 30
click at [342, 533] on input "436 sq ft" at bounding box center [753, 534] width 944 height 30
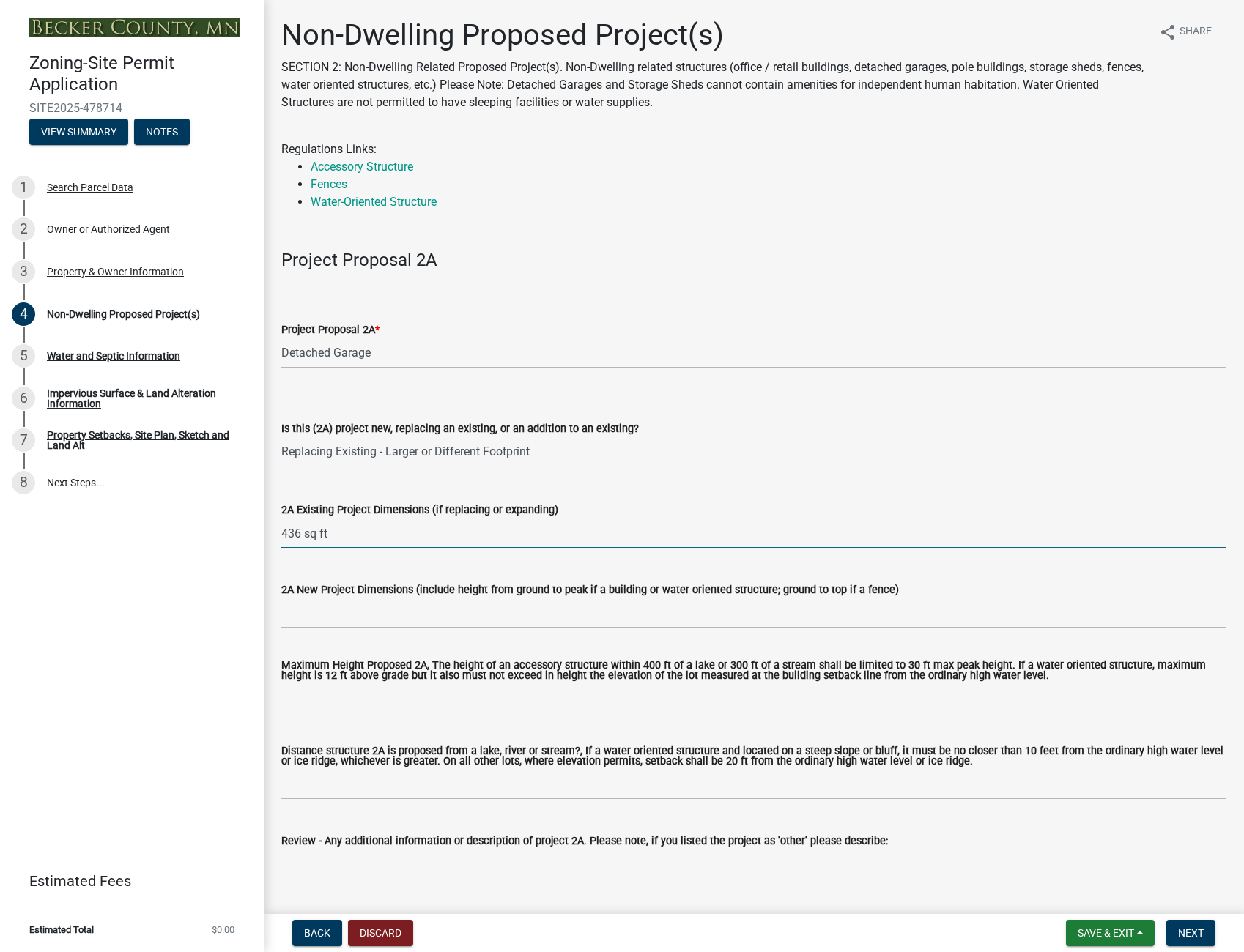
drag, startPoint x: 342, startPoint y: 536, endPoint x: 264, endPoint y: 538, distance: 78.0
type input "T"
type input "t"
type input "T"
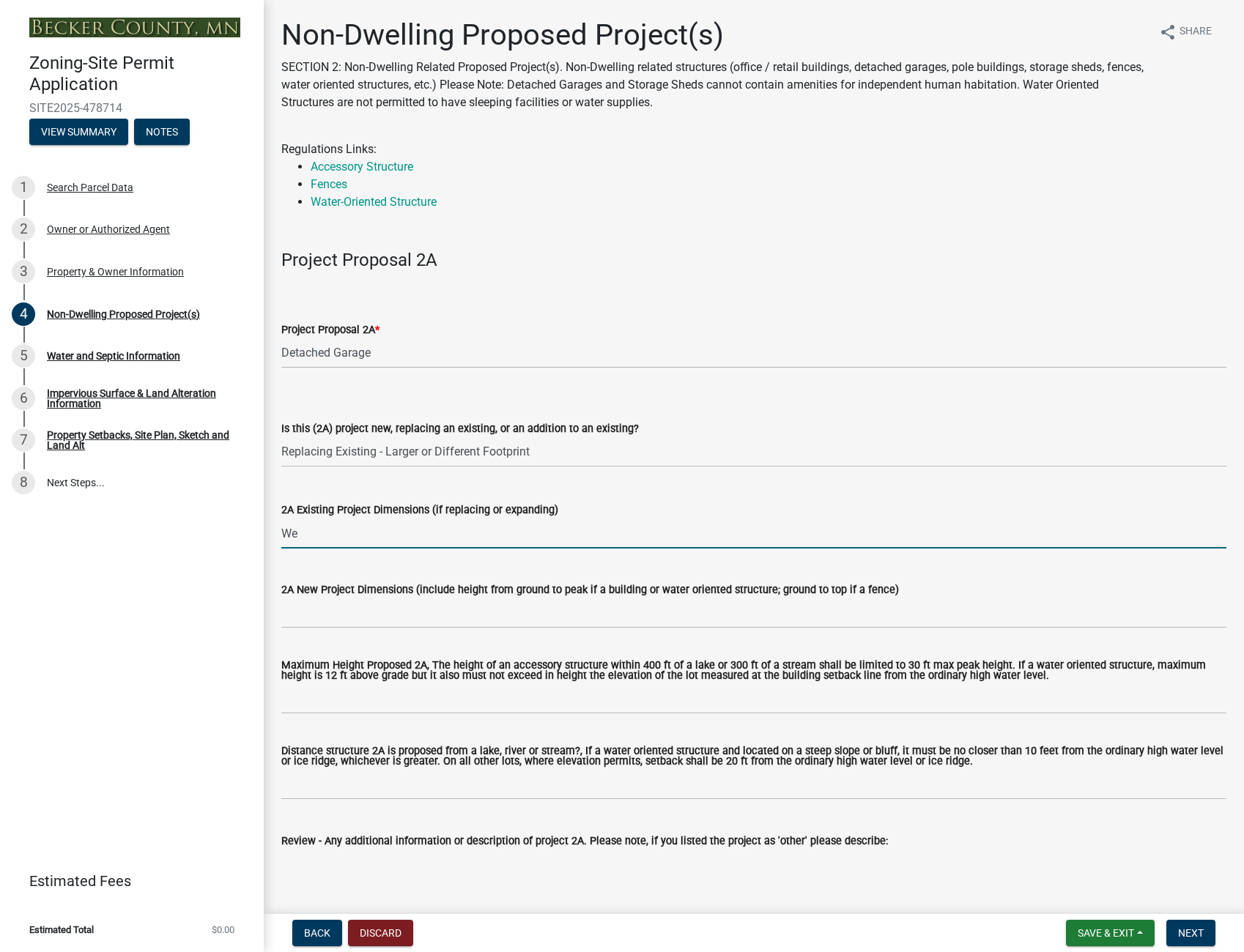
type input "W"
type input "w"
type input "We have torn down the 416 sq ft old cabin plus 4x5 outhouse."
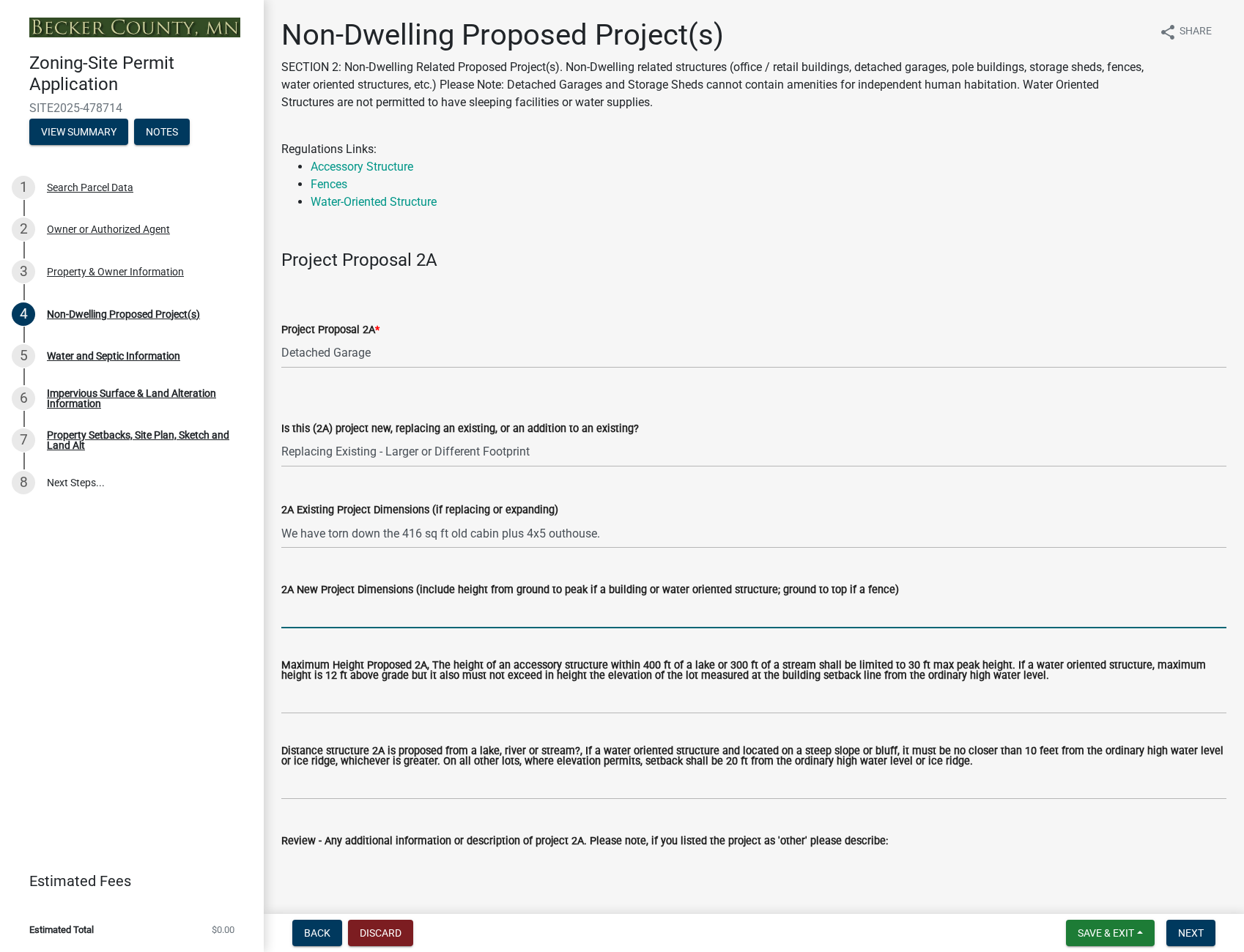
click at [319, 616] on input "2A New Project Dimensions (include height from ground to peak if a building or …" at bounding box center [753, 613] width 944 height 30
click at [323, 616] on input "28 x 40 plus apron & sidewalks" at bounding box center [753, 613] width 944 height 30
click at [561, 612] on input "28 x 40 detached garage with bonus room above plus apron & sidewalks" at bounding box center [753, 613] width 944 height 30
click at [294, 613] on input "28 x 40 detached garage with bonus room above plus concrete apron & sidewalks" at bounding box center [753, 613] width 944 height 30
drag, startPoint x: 322, startPoint y: 613, endPoint x: 316, endPoint y: 649, distance: 36.5
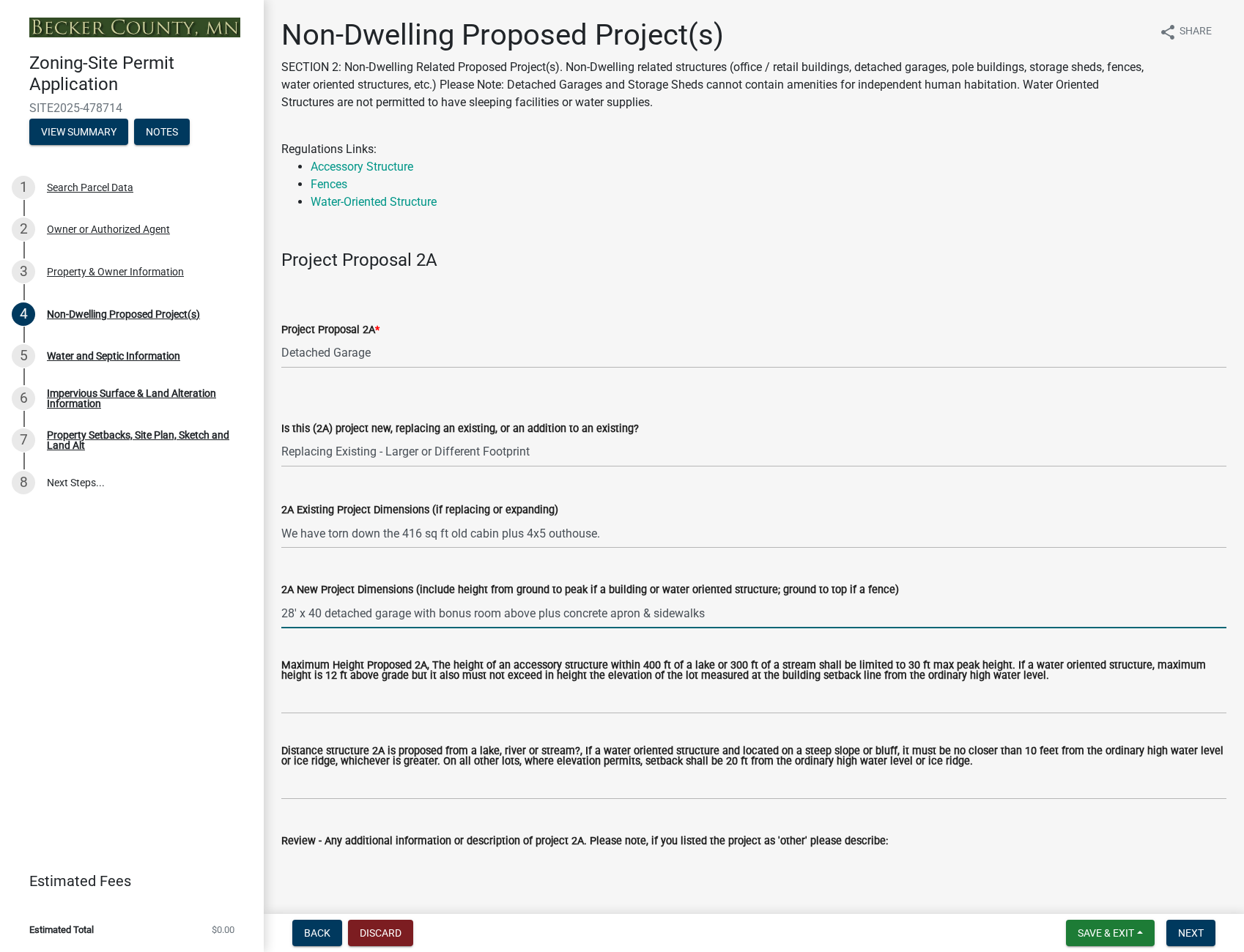
click at [322, 615] on input "28' x 40 detached garage with bonus room above plus concrete apron & sidewalks" at bounding box center [753, 613] width 944 height 30
drag, startPoint x: 711, startPoint y: 616, endPoint x: 718, endPoint y: 643, distance: 27.9
click at [712, 616] on input "28' x 40' detached garage with bonus room above plus concrete apron & sidewalks" at bounding box center [753, 613] width 944 height 30
type input "28' x 40' detached garage with bonus room above plus concrete apron & sidewalks"
